Goal: Find specific page/section

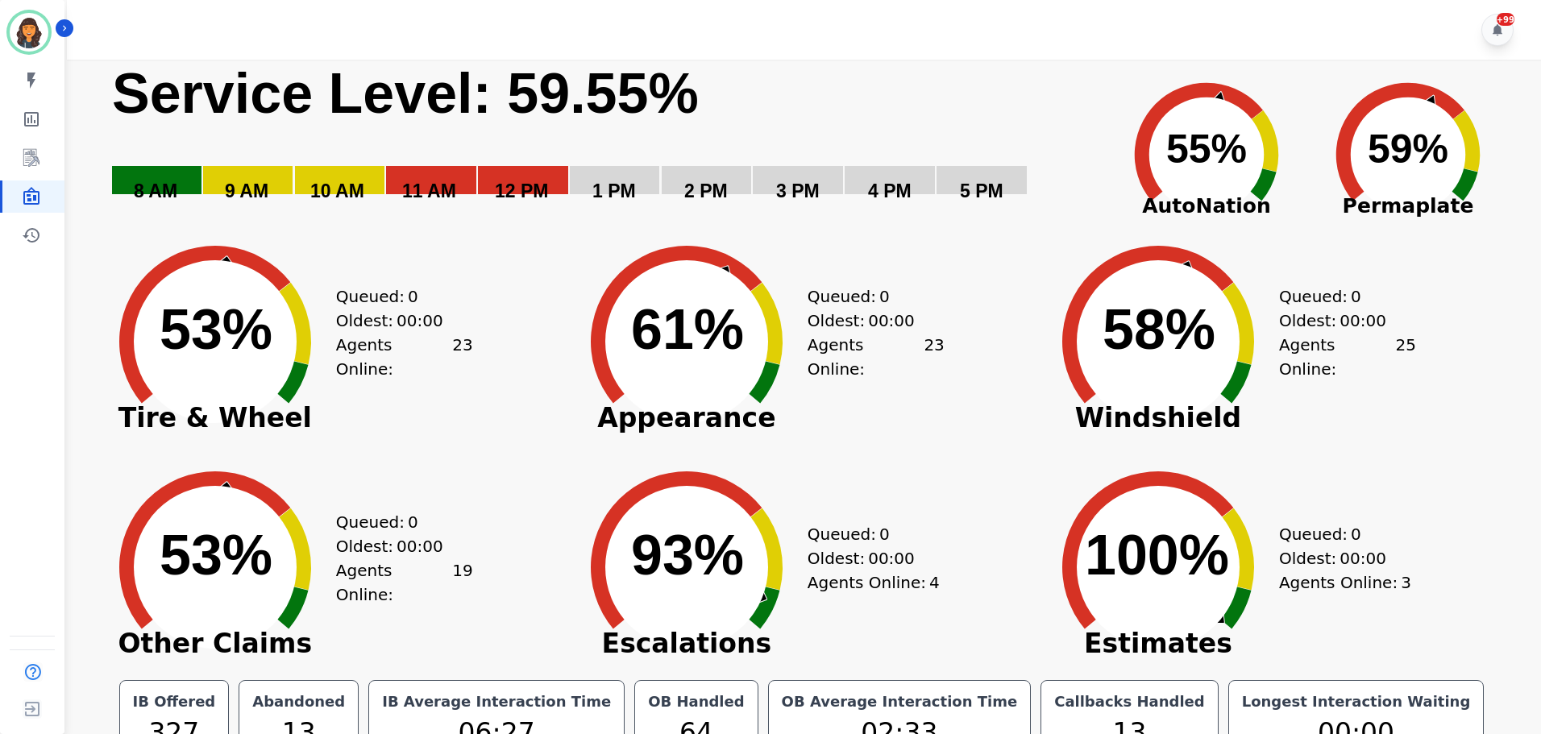
scroll to position [36, 0]
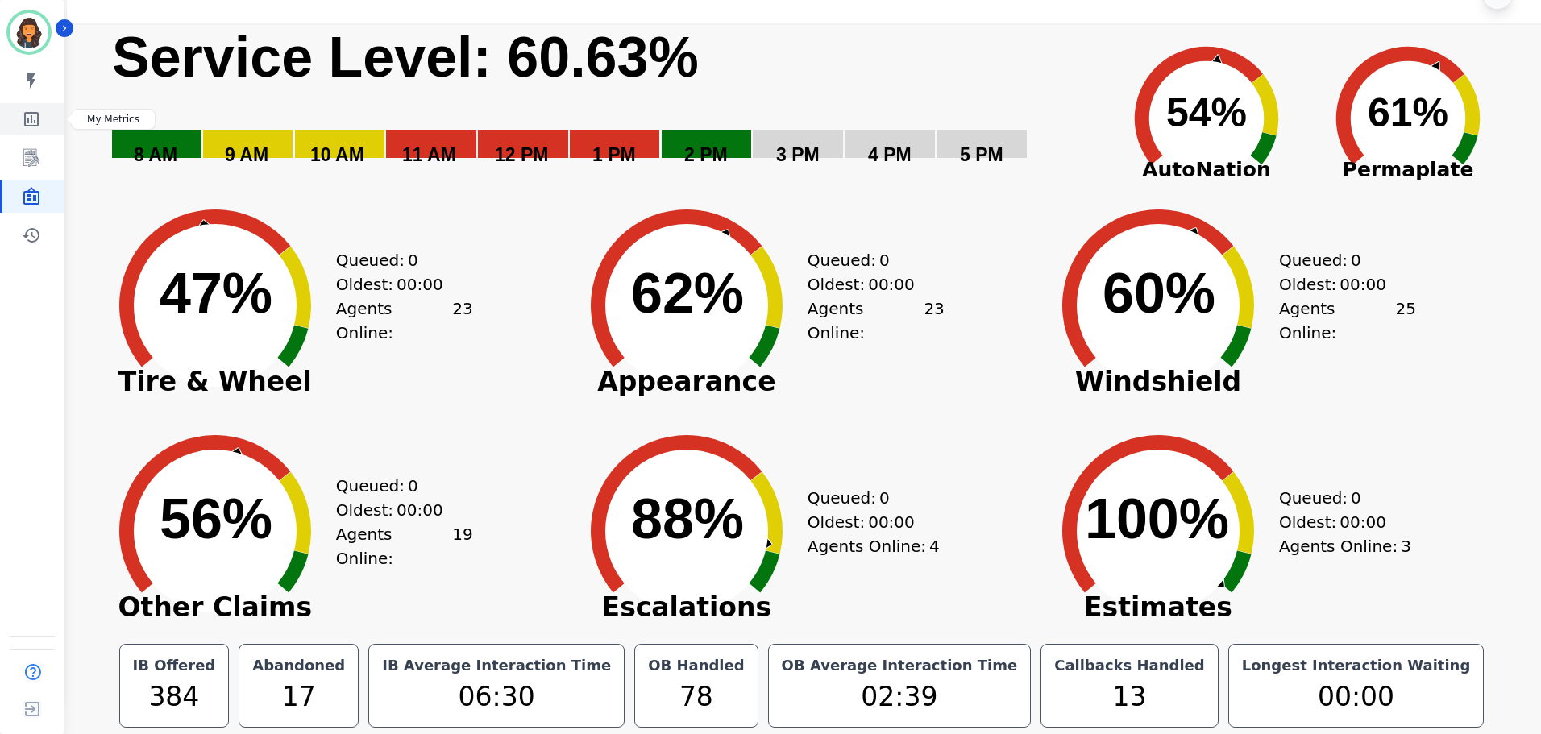
click at [24, 122] on icon "Sidebar" at bounding box center [31, 119] width 15 height 15
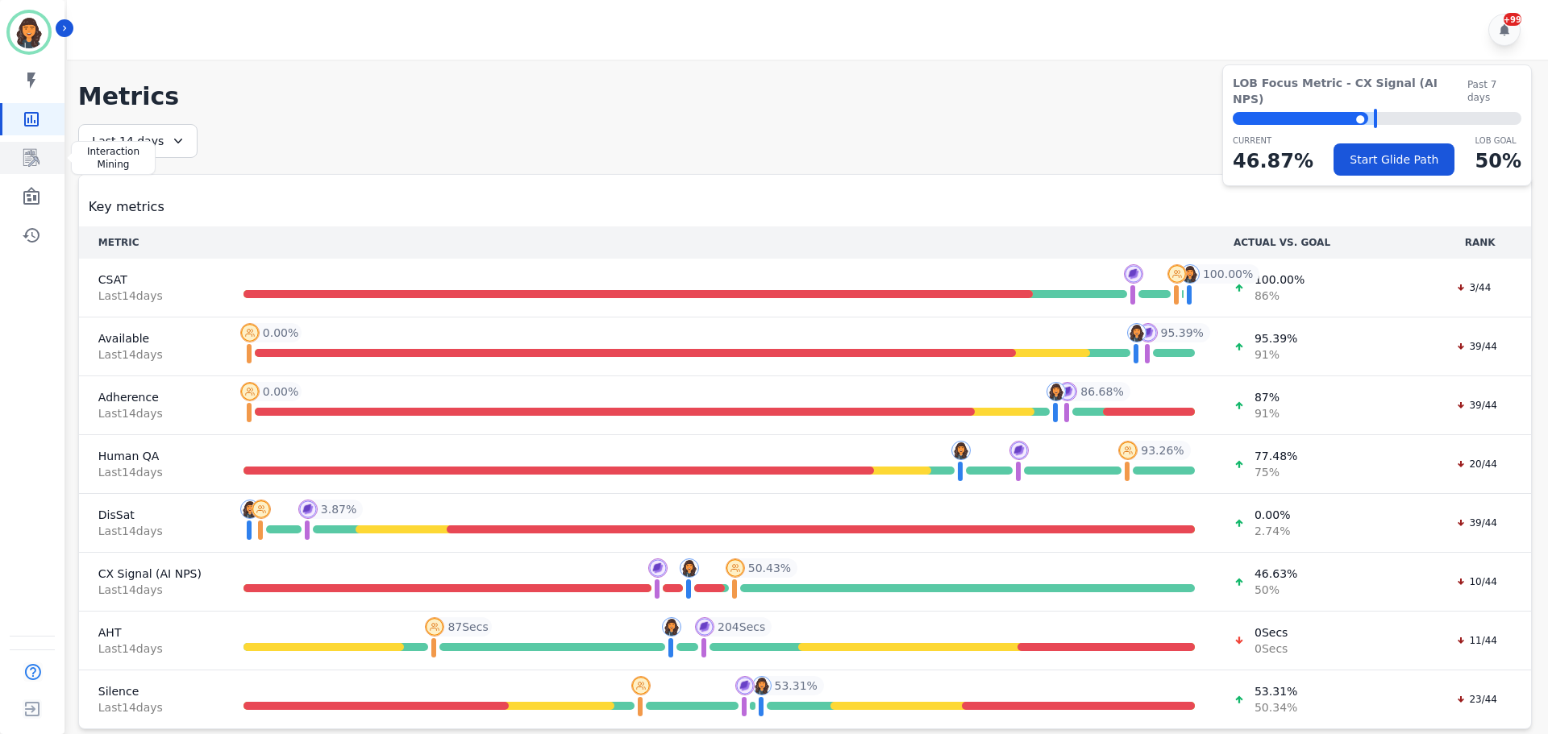
click at [27, 148] on link "Sidebar" at bounding box center [33, 158] width 62 height 32
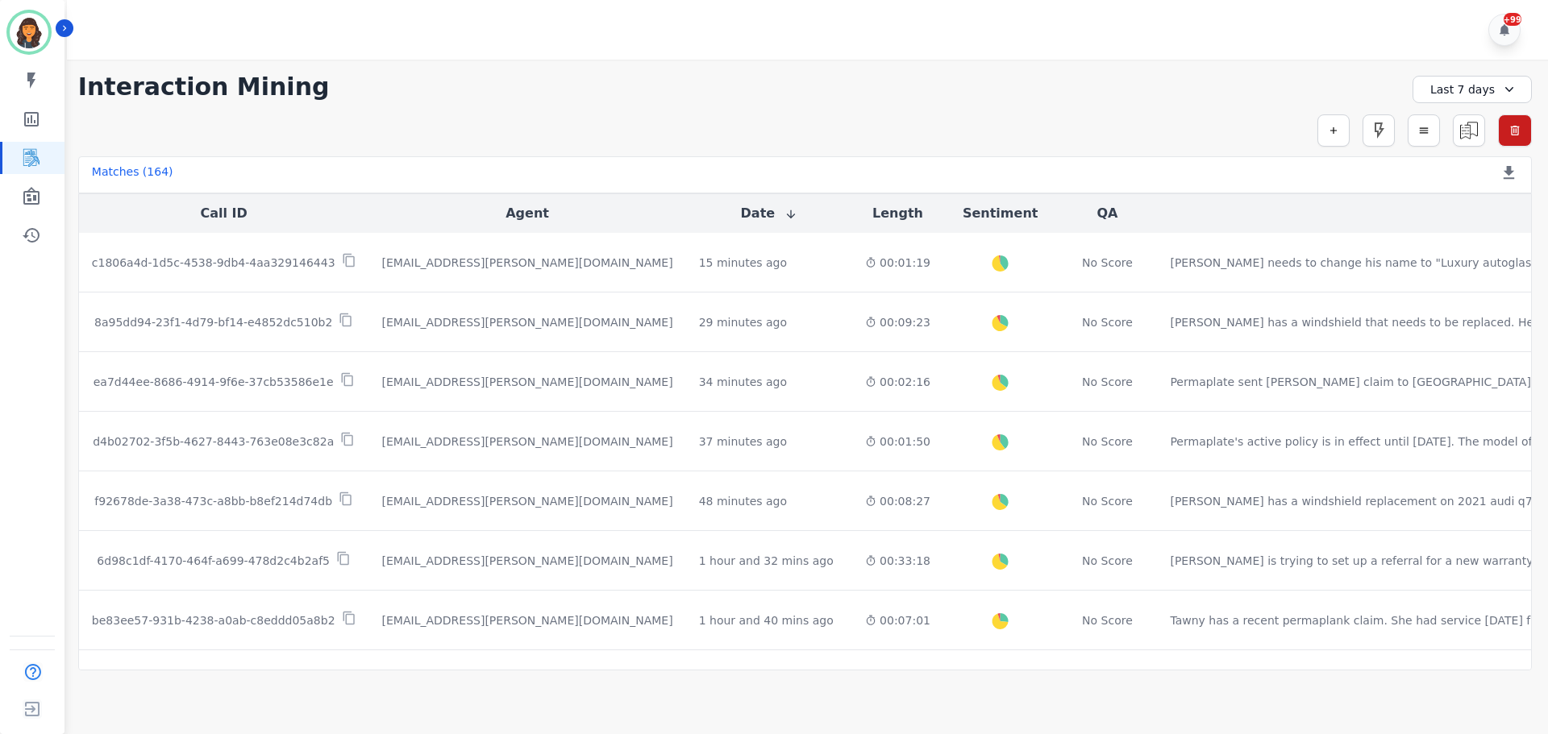
click at [1470, 98] on div "Last 7 days" at bounding box center [1471, 89] width 119 height 27
click at [1462, 148] on li "[DATE]" at bounding box center [1482, 146] width 81 height 16
